Goal: Information Seeking & Learning: Learn about a topic

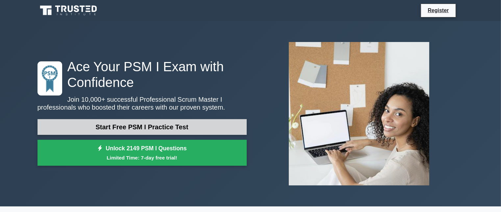
click at [165, 129] on link "Start Free PSM I Practice Test" at bounding box center [141, 127] width 209 height 16
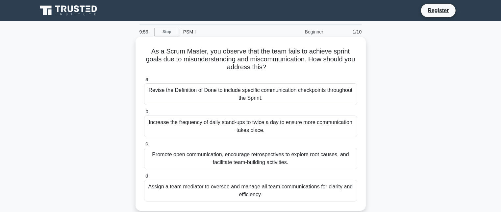
scroll to position [33, 0]
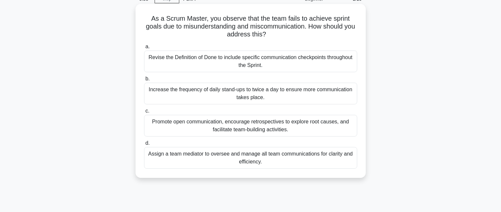
click at [197, 62] on div "Revise the Definition of Done to include specific communication checkpoints thr…" at bounding box center [250, 62] width 213 height 22
click at [144, 49] on input "a. Revise the Definition of Done to include specific communication checkpoints …" at bounding box center [144, 47] width 0 height 4
